Goal: Communication & Community: Answer question/provide support

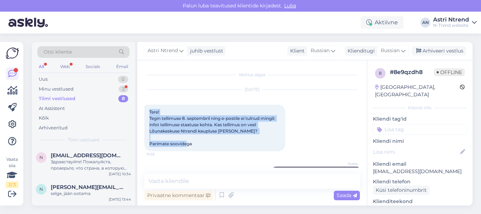
drag, startPoint x: 148, startPoint y: 109, endPoint x: 203, endPoint y: 142, distance: 64.3
click at [203, 142] on div "Tere! Tegin tellimuse 8. septembril ning e-postile ei tulnud mingit infot telli…" at bounding box center [214, 128] width 141 height 47
copy span "Tere! Tegin tellimuse 8. septembril ning e-postile ei tulnud mingit infot telli…"
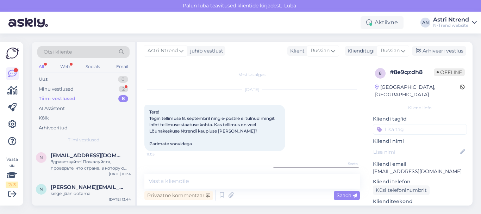
click at [324, 129] on div "[DATE] Tere! Tegin tellimuse 8. septembril ning e-postile ei tulnud mingit info…" at bounding box center [252, 120] width 216 height 77
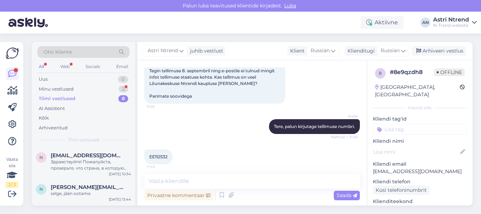
scroll to position [52, 0]
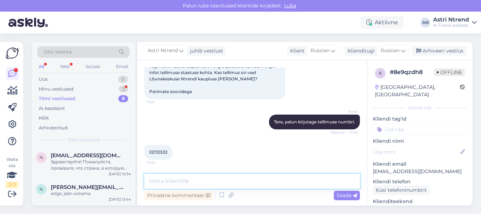
click at [166, 180] on textarea at bounding box center [252, 181] width 216 height 15
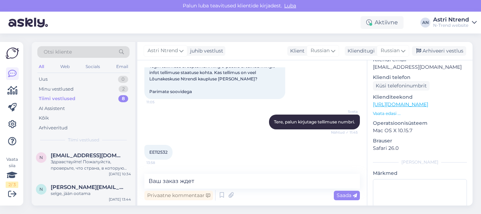
scroll to position [106, 0]
click at [301, 152] on div "EE112532 13:58" at bounding box center [252, 152] width 216 height 30
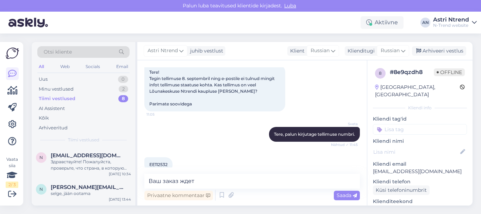
scroll to position [52, 0]
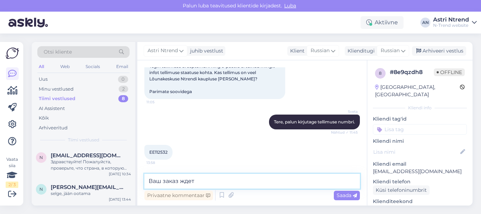
click at [203, 179] on textarea "Ваш заказ ждет" at bounding box center [252, 181] width 216 height 15
type textarea "Ваш заказ ждет вас в Lõunakeskus! Приходите и получите."
click at [352, 197] on span "Saada" at bounding box center [347, 195] width 20 height 6
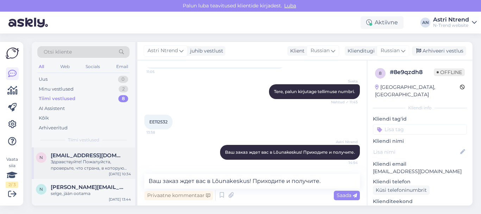
click at [95, 164] on div "Здравствуйте! Пожалуйста, проверьте, что страна, в которую доставляется посылка…" at bounding box center [91, 165] width 80 height 13
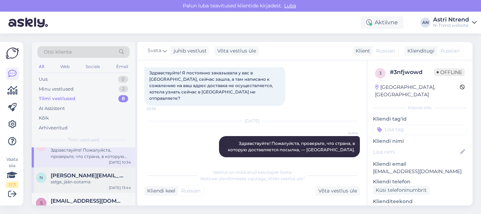
scroll to position [0, 0]
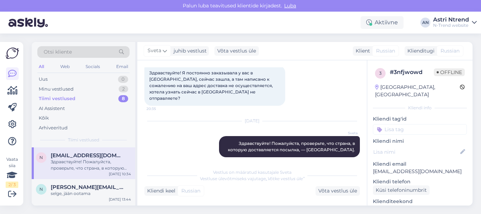
click at [69, 165] on div "Здравствуйте! Пожалуйста, проверьте, что страна, в которую доставляется посылка…" at bounding box center [91, 165] width 80 height 13
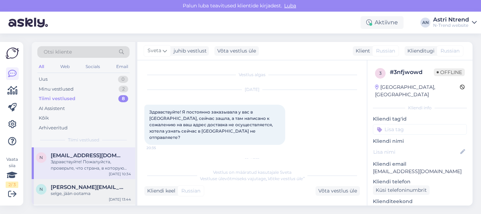
click at [72, 189] on span "[PERSON_NAME][EMAIL_ADDRESS][DOMAIN_NAME]" at bounding box center [87, 187] width 73 height 6
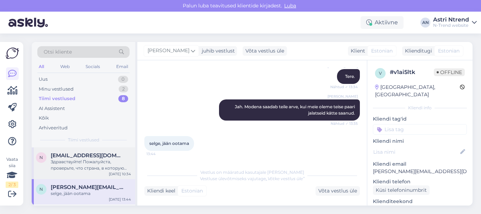
click at [91, 155] on span "[EMAIL_ADDRESS][DOMAIN_NAME]" at bounding box center [87, 155] width 73 height 6
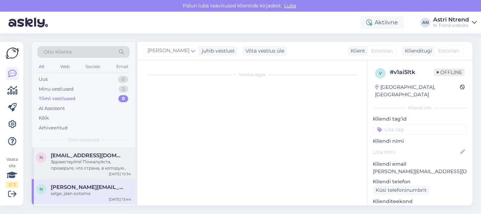
scroll to position [39, 0]
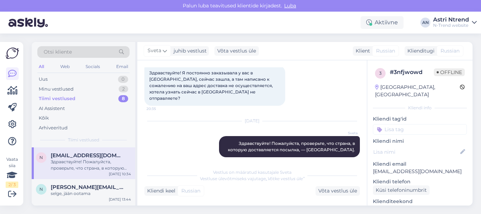
click at [57, 98] on div "Tiimi vestlused" at bounding box center [57, 98] width 37 height 7
click at [58, 80] on div "Uus 0" at bounding box center [83, 79] width 92 height 10
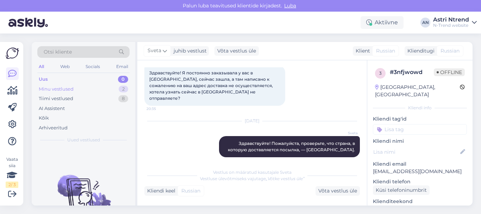
click at [60, 89] on div "Minu vestlused" at bounding box center [56, 89] width 35 height 7
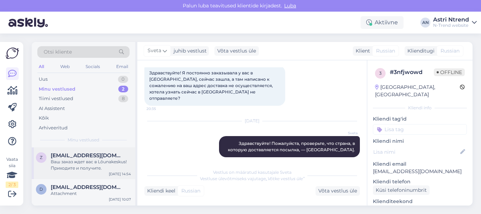
click at [89, 164] on div "Ваш заказ ждет вас в Lõunakeskus! Приходите и получите." at bounding box center [91, 165] width 80 height 13
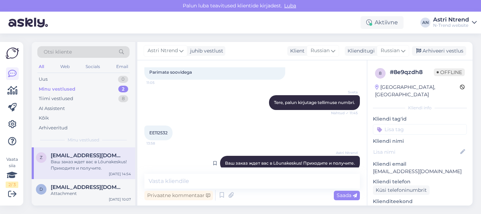
scroll to position [82, 0]
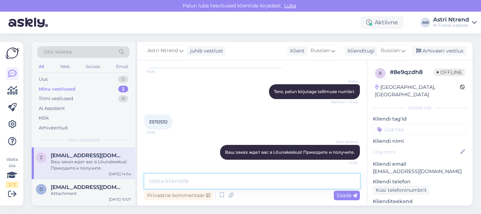
click at [160, 177] on textarea at bounding box center [252, 181] width 216 height 15
click at [301, 197] on div "Privaatne kommentaar Saada" at bounding box center [252, 194] width 216 height 13
